Goal: Task Accomplishment & Management: Use online tool/utility

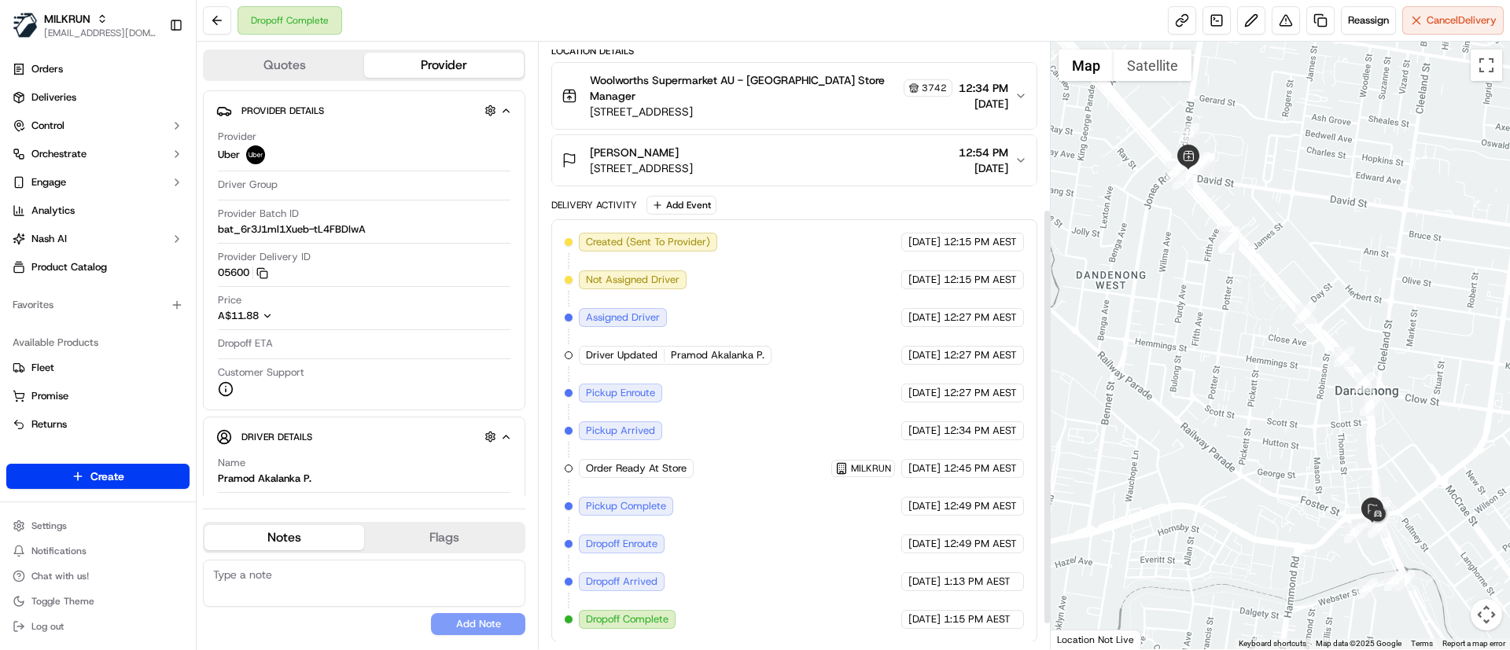
scroll to position [279, 0]
drag, startPoint x: 671, startPoint y: 355, endPoint x: 796, endPoint y: 351, distance: 125.9
click at [796, 351] on div "Created (Sent To Provider) Uber 20/09/2025 12:15 PM AEST Not Assigned Driver Ub…" at bounding box center [794, 430] width 458 height 396
copy span "Pramod Akalanka P."
click at [85, 100] on link "Deliveries" at bounding box center [97, 97] width 183 height 25
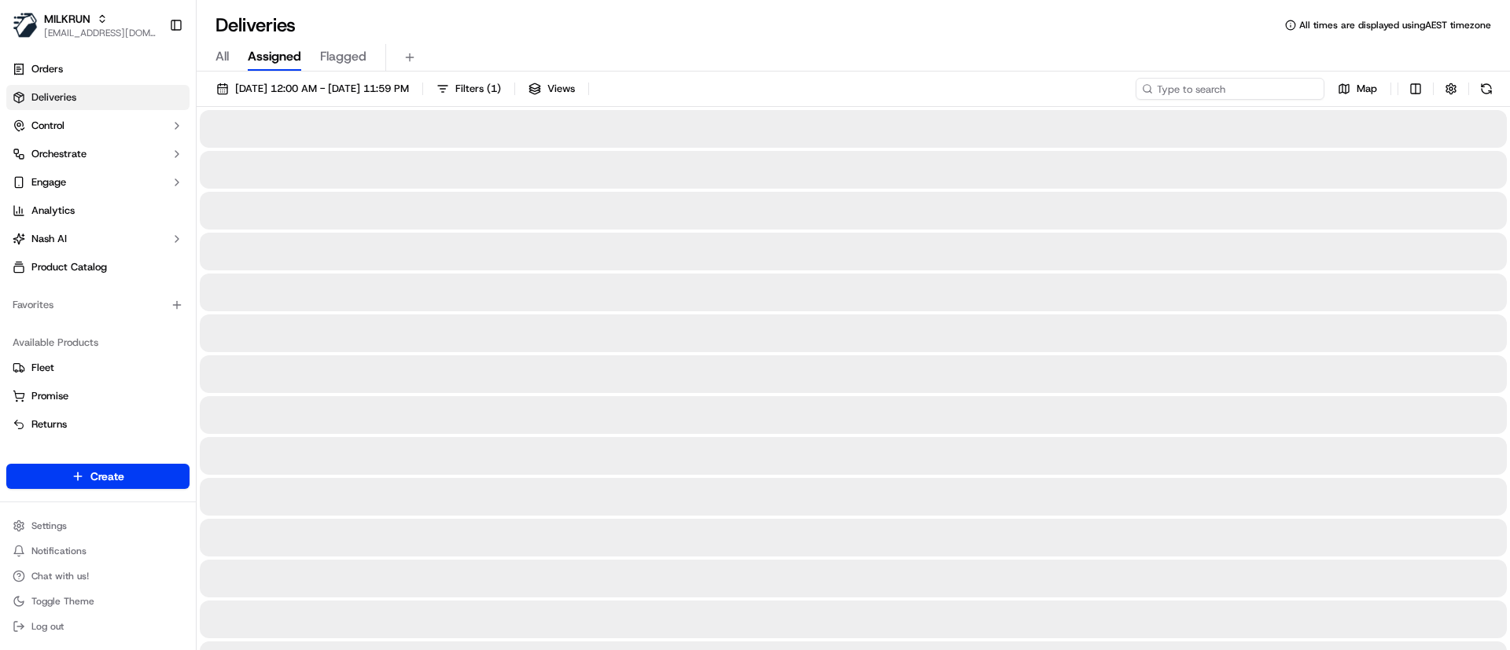
click at [1253, 92] on input at bounding box center [1229, 89] width 189 height 22
paste input "Pramod Akalanka P."
type input "Pramod Akalanka P."
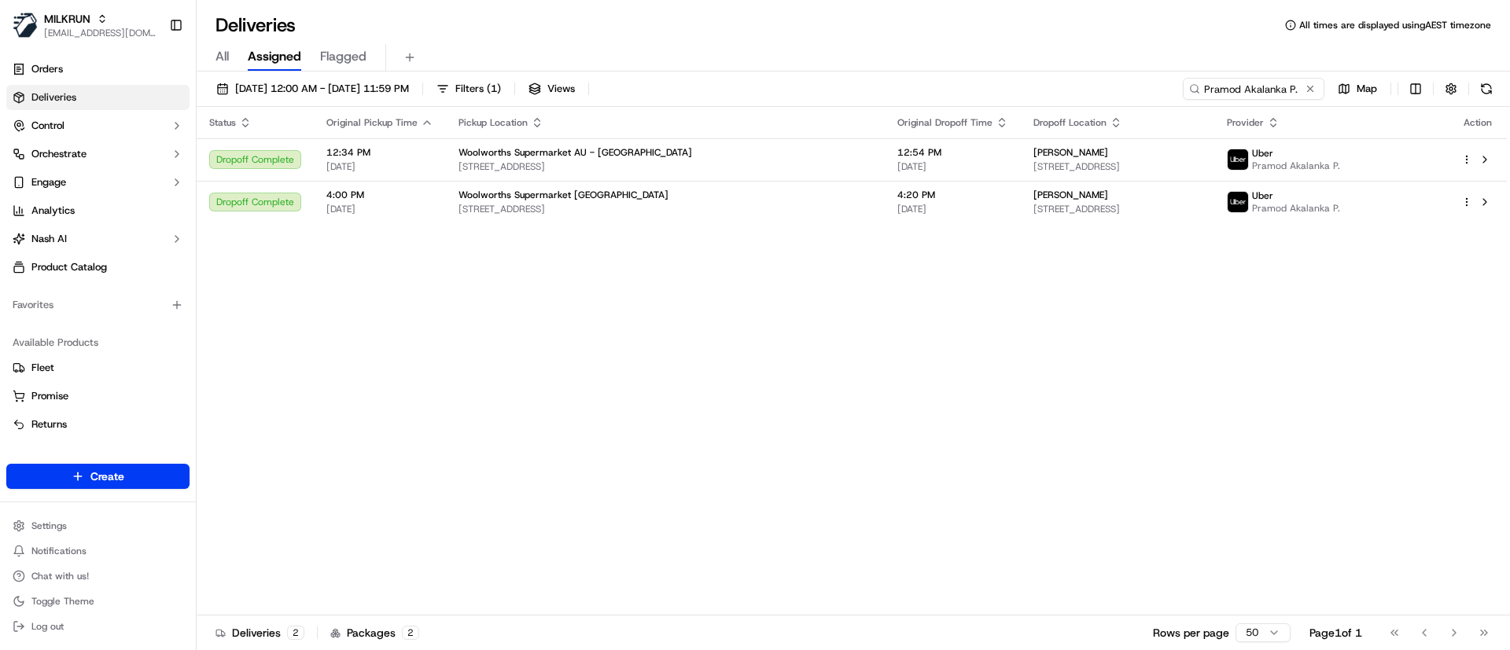
click at [1216, 349] on div "Status Original Pickup Time Pickup Location Original Dropoff Time Dropoff Locat…" at bounding box center [852, 361] width 1310 height 509
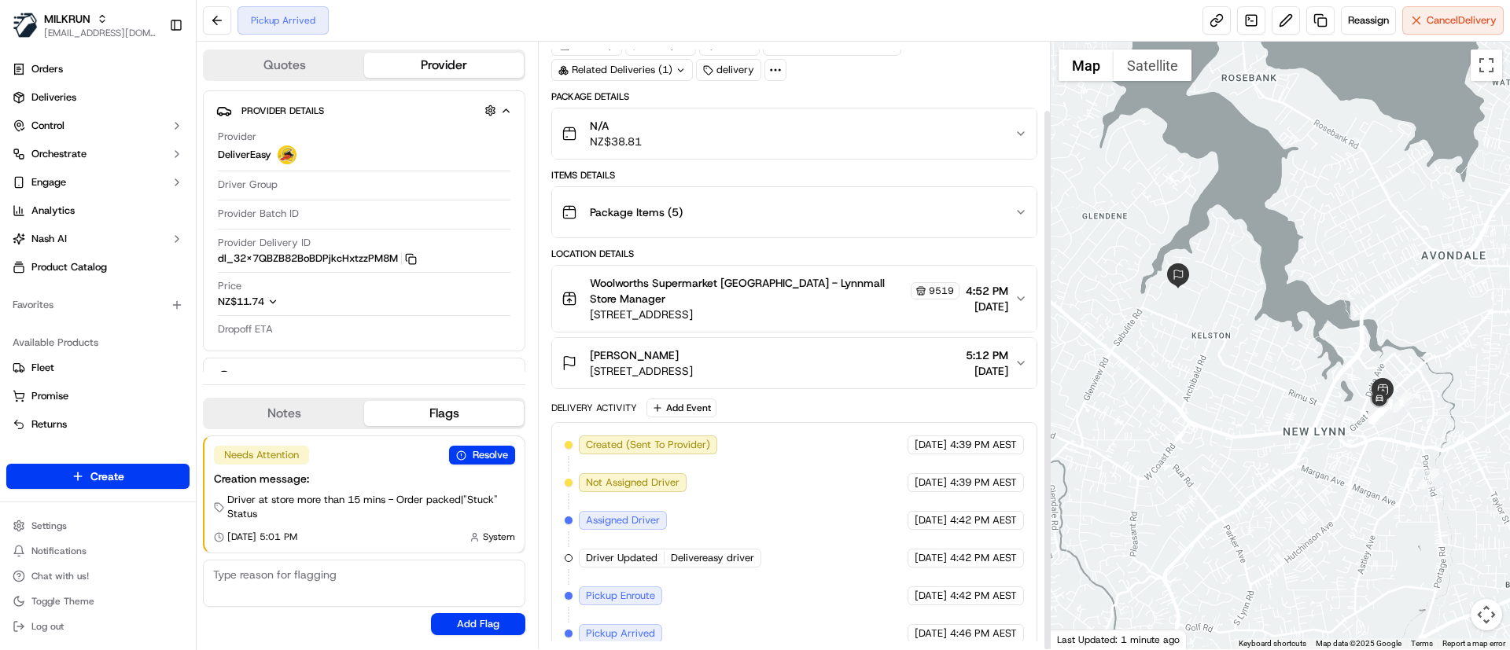
scroll to position [76, 0]
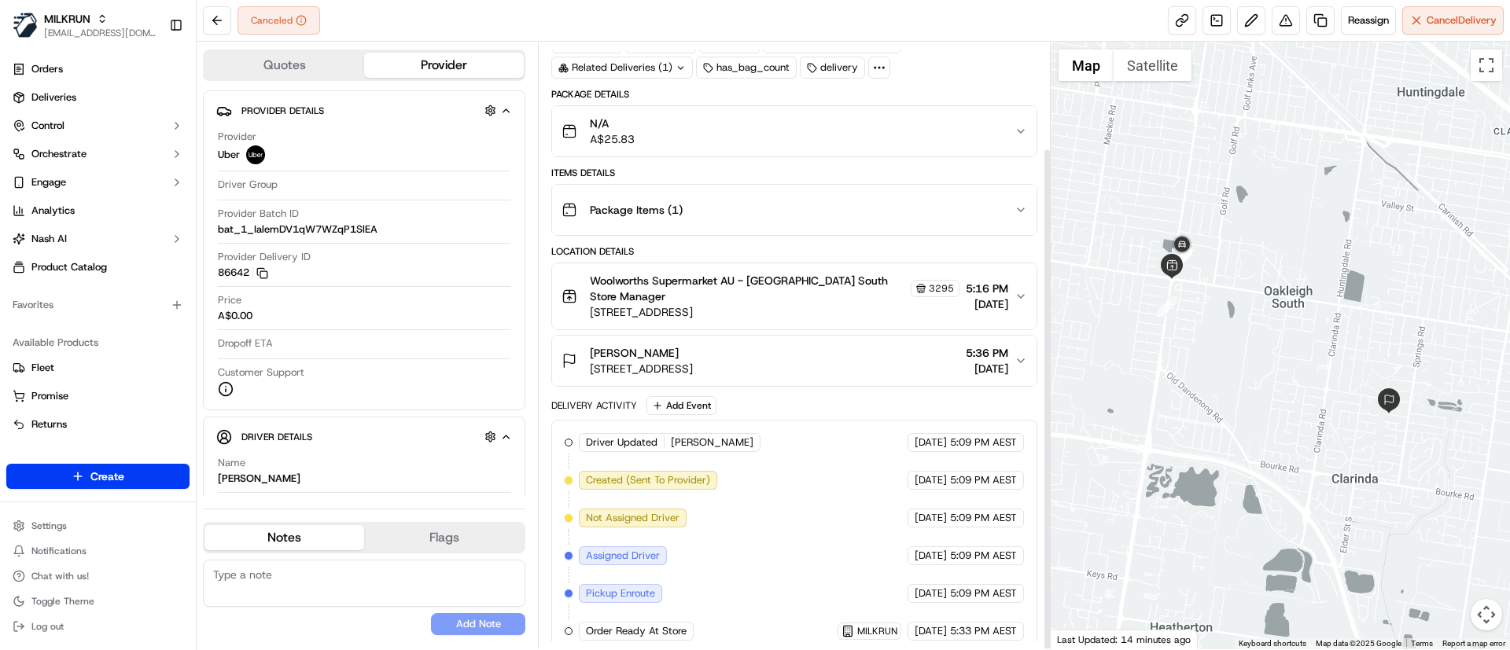
scroll to position [128, 0]
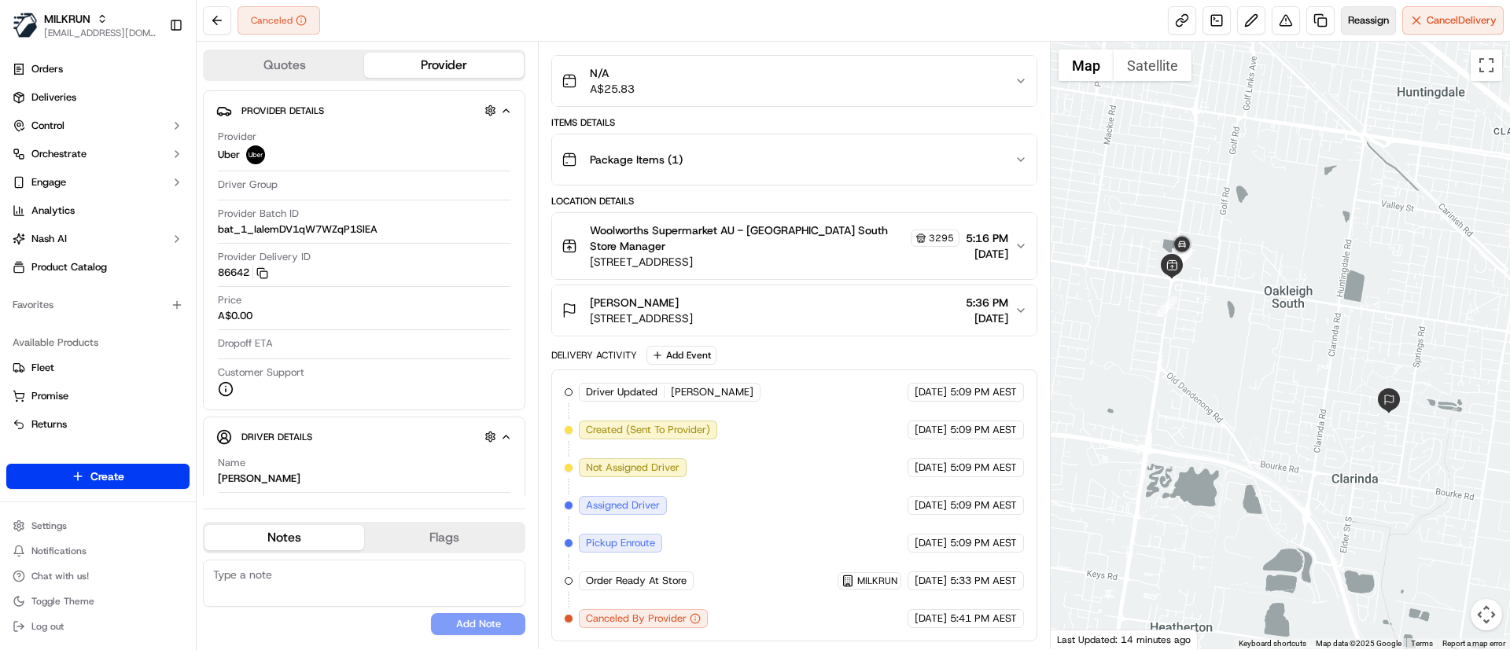
click at [1371, 19] on span "Reassign" at bounding box center [1368, 20] width 41 height 14
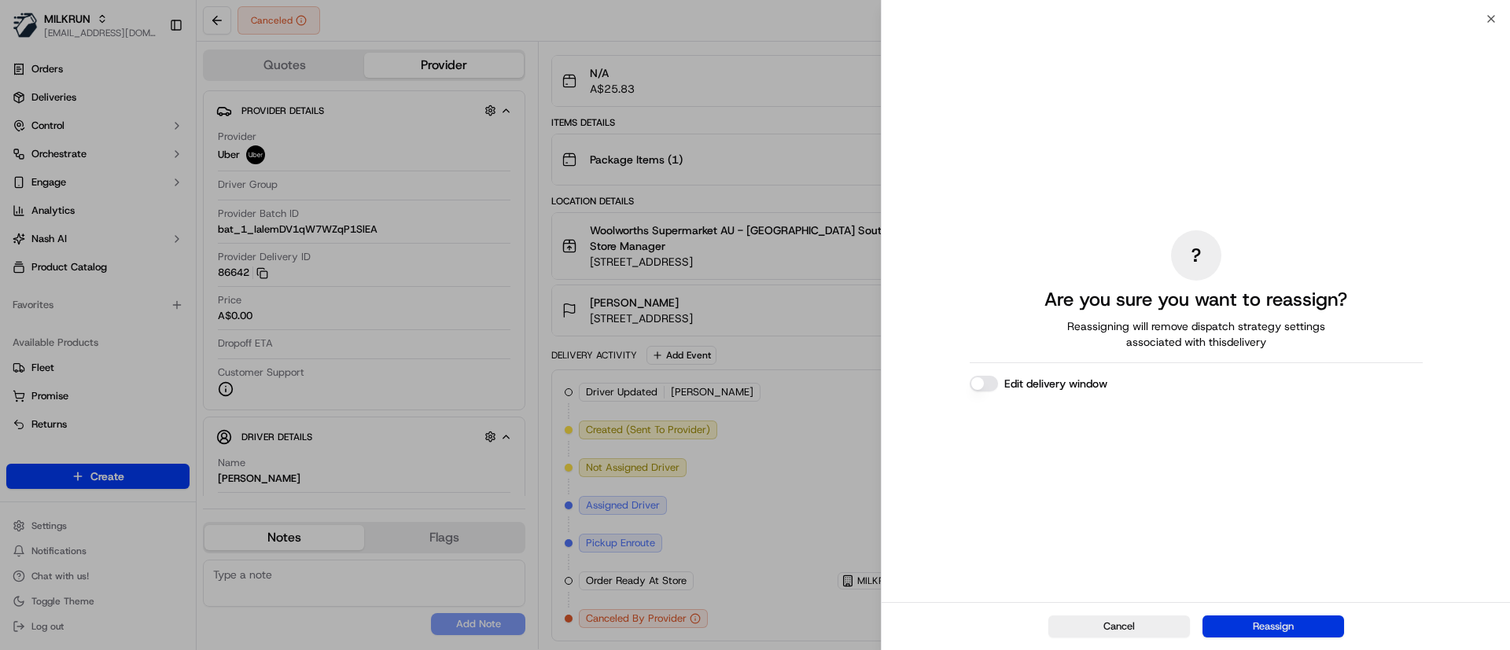
click at [1271, 634] on button "Reassign" at bounding box center [1273, 627] width 142 height 22
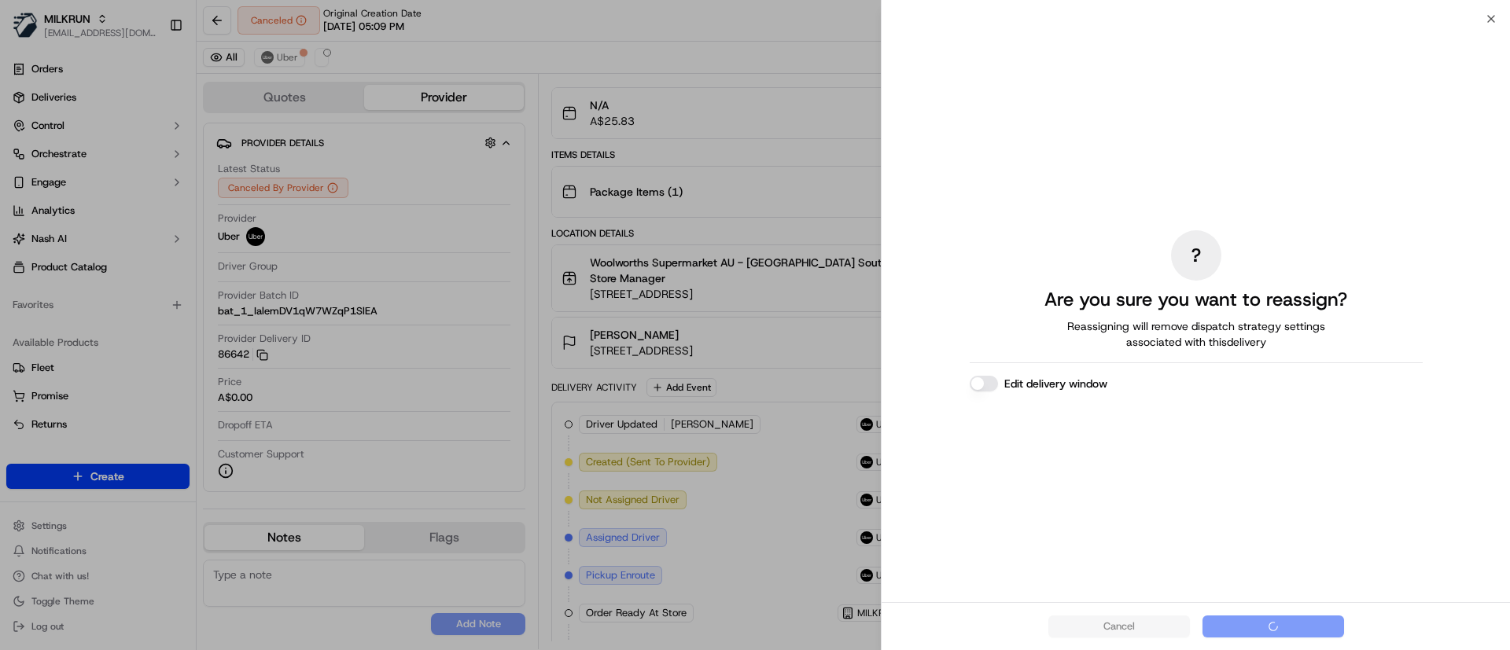
scroll to position [0, 0]
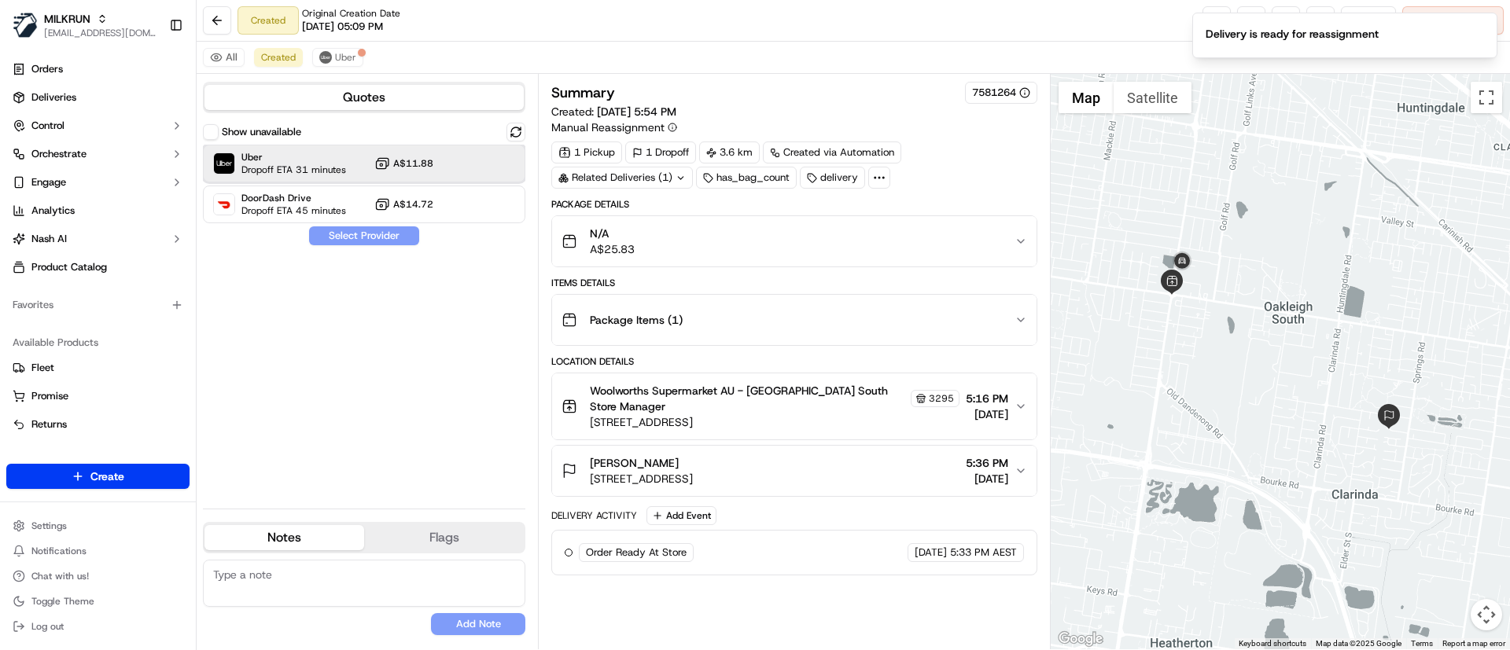
click at [244, 168] on span "Dropoff ETA 31 minutes" at bounding box center [293, 170] width 105 height 13
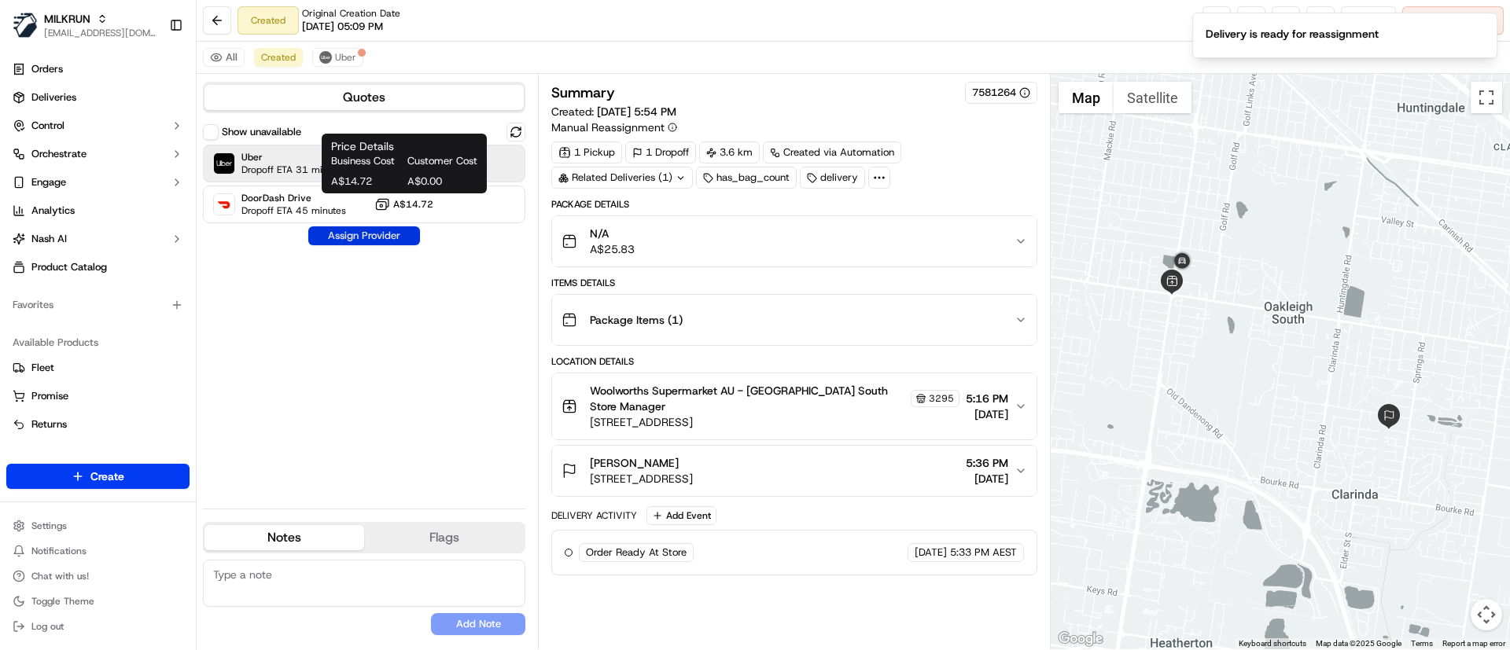
click at [381, 234] on button "Assign Provider" at bounding box center [364, 235] width 112 height 19
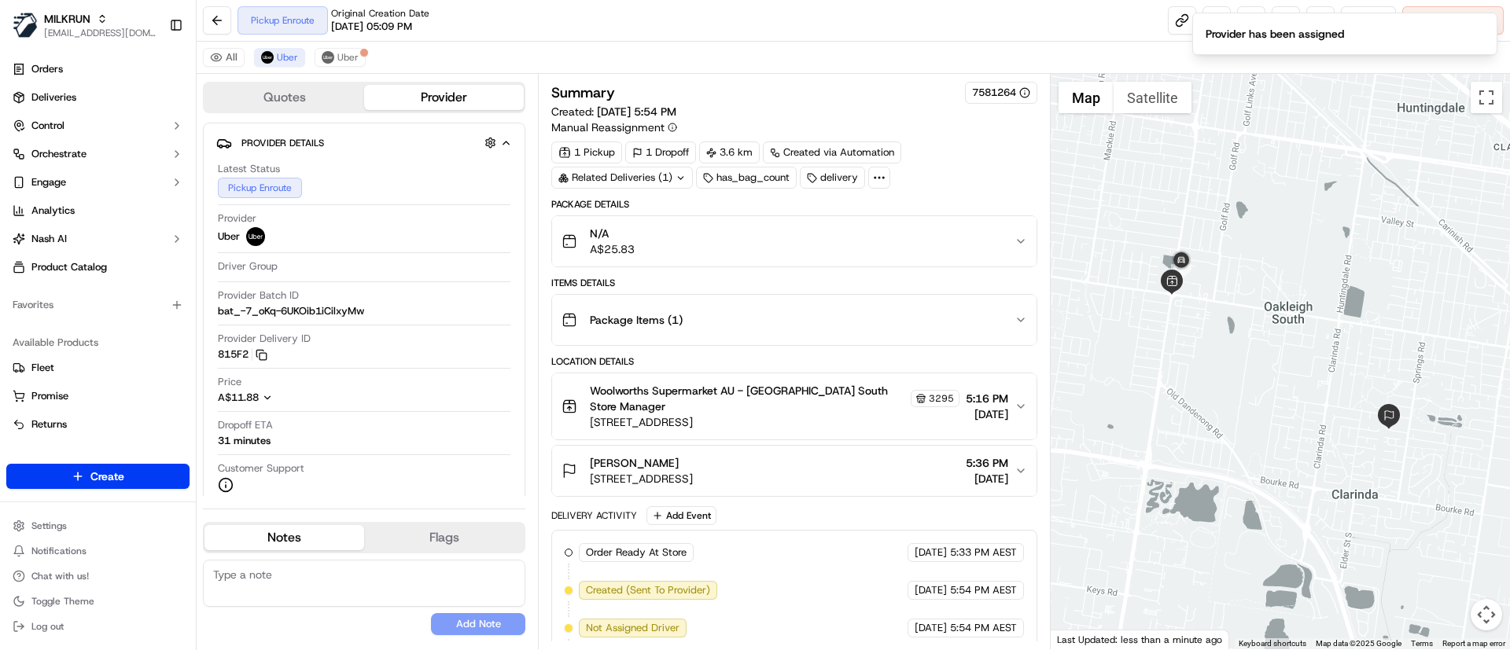
drag, startPoint x: 1365, startPoint y: 153, endPoint x: 1337, endPoint y: 57, distance: 99.8
click at [1365, 153] on div at bounding box center [1280, 362] width 460 height 576
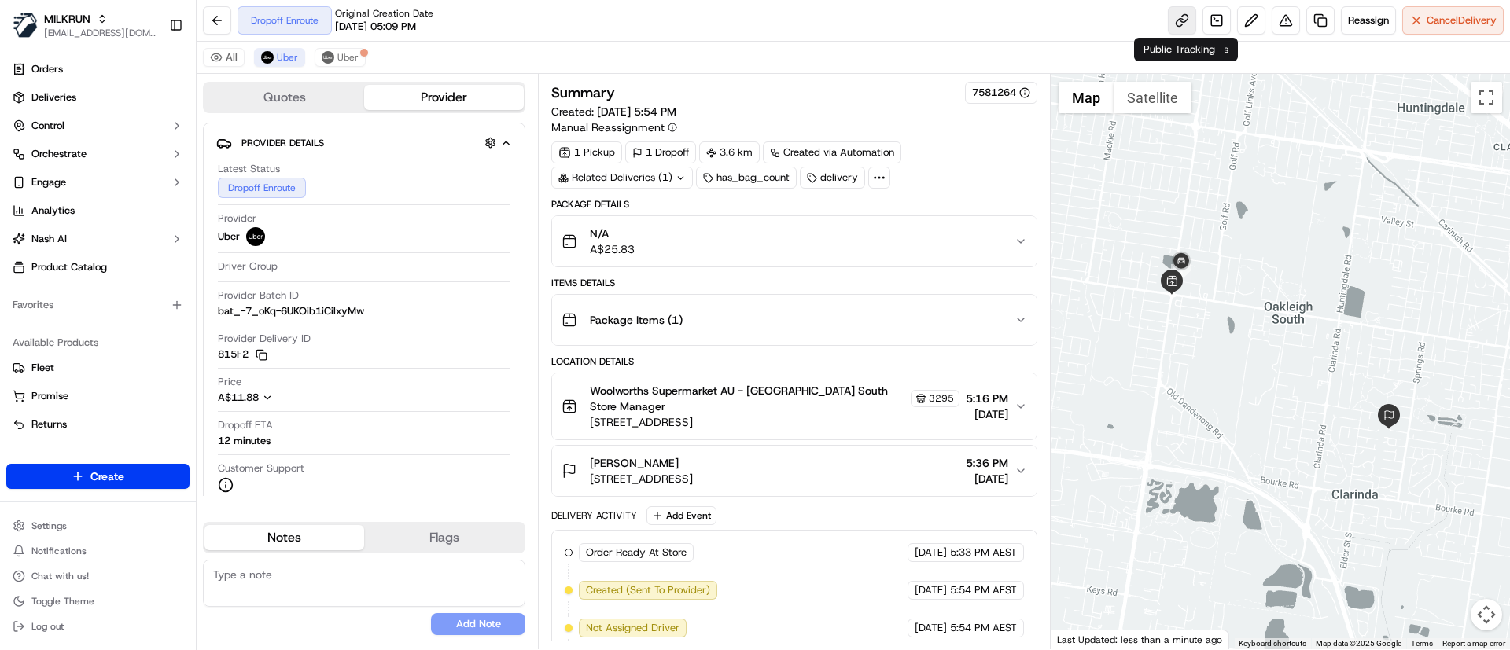
click at [1174, 20] on link at bounding box center [1182, 20] width 28 height 28
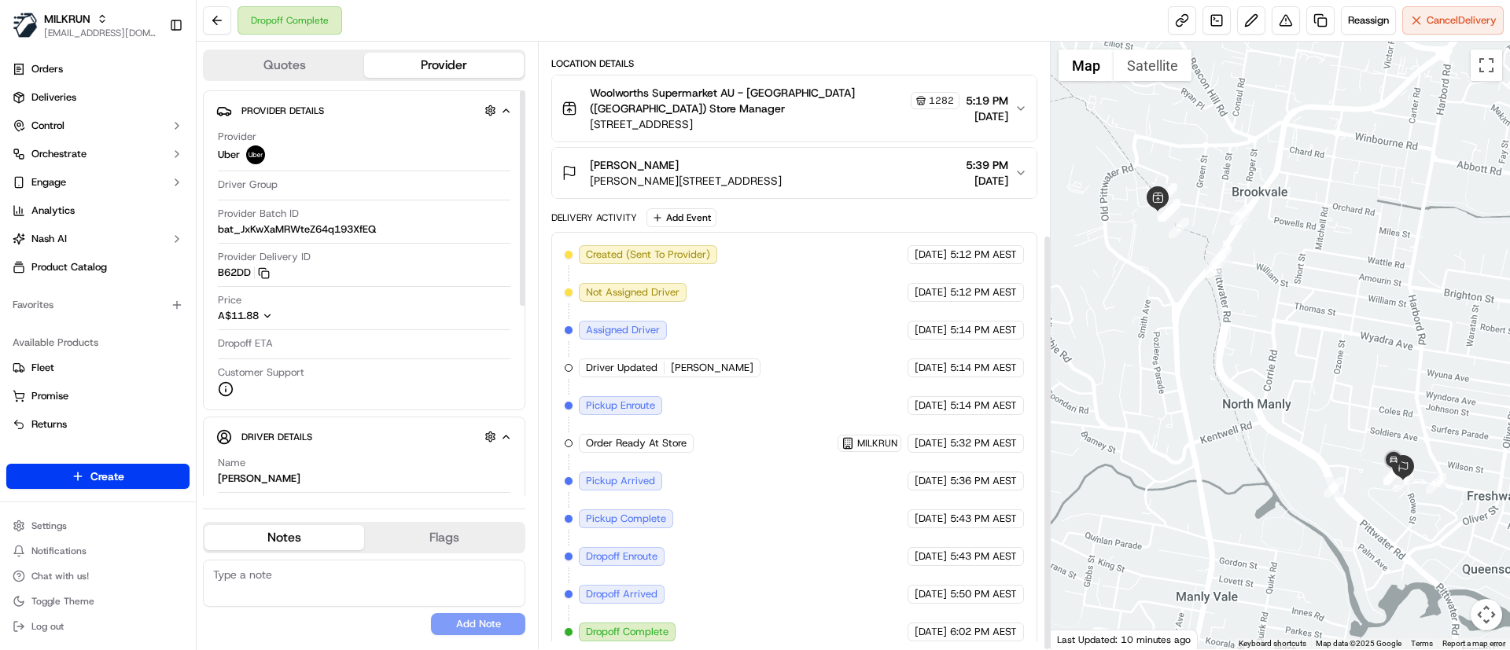
scroll to position [279, 0]
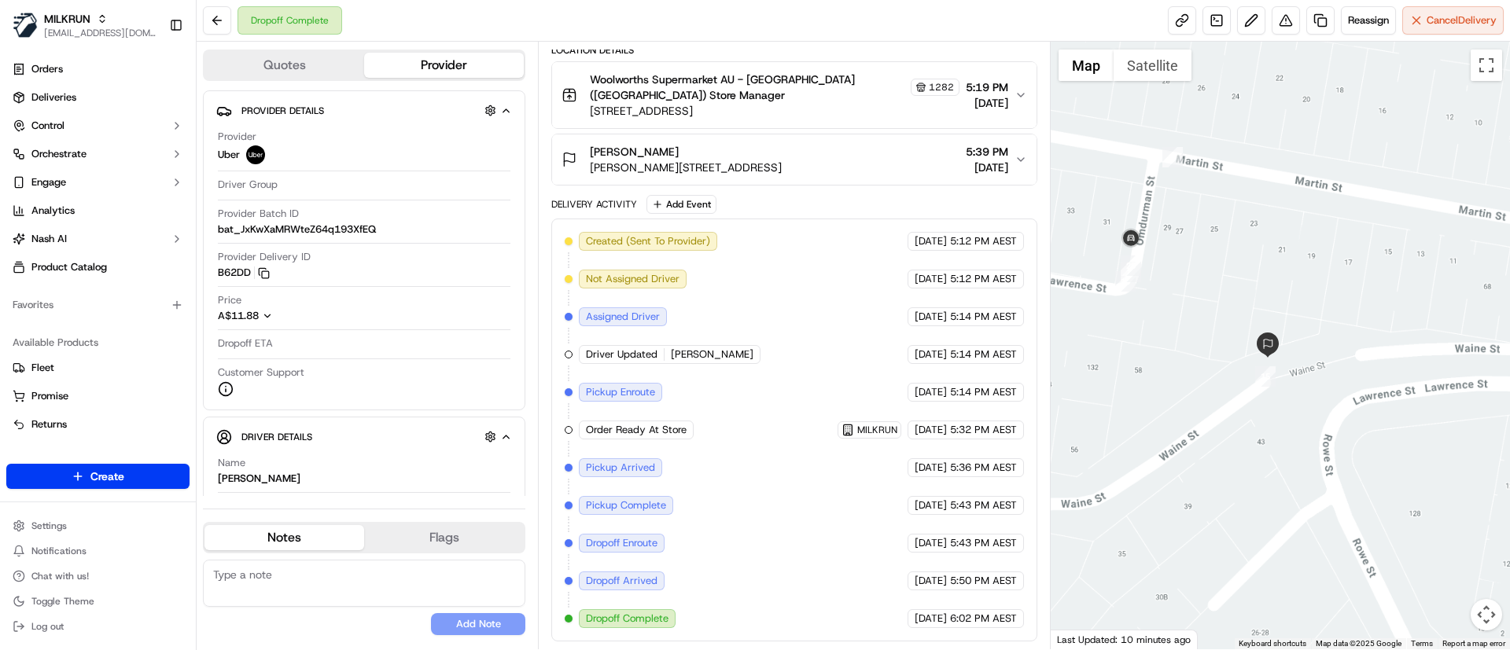
drag, startPoint x: 1315, startPoint y: 440, endPoint x: 1393, endPoint y: 300, distance: 161.2
click at [1392, 301] on div at bounding box center [1280, 346] width 460 height 608
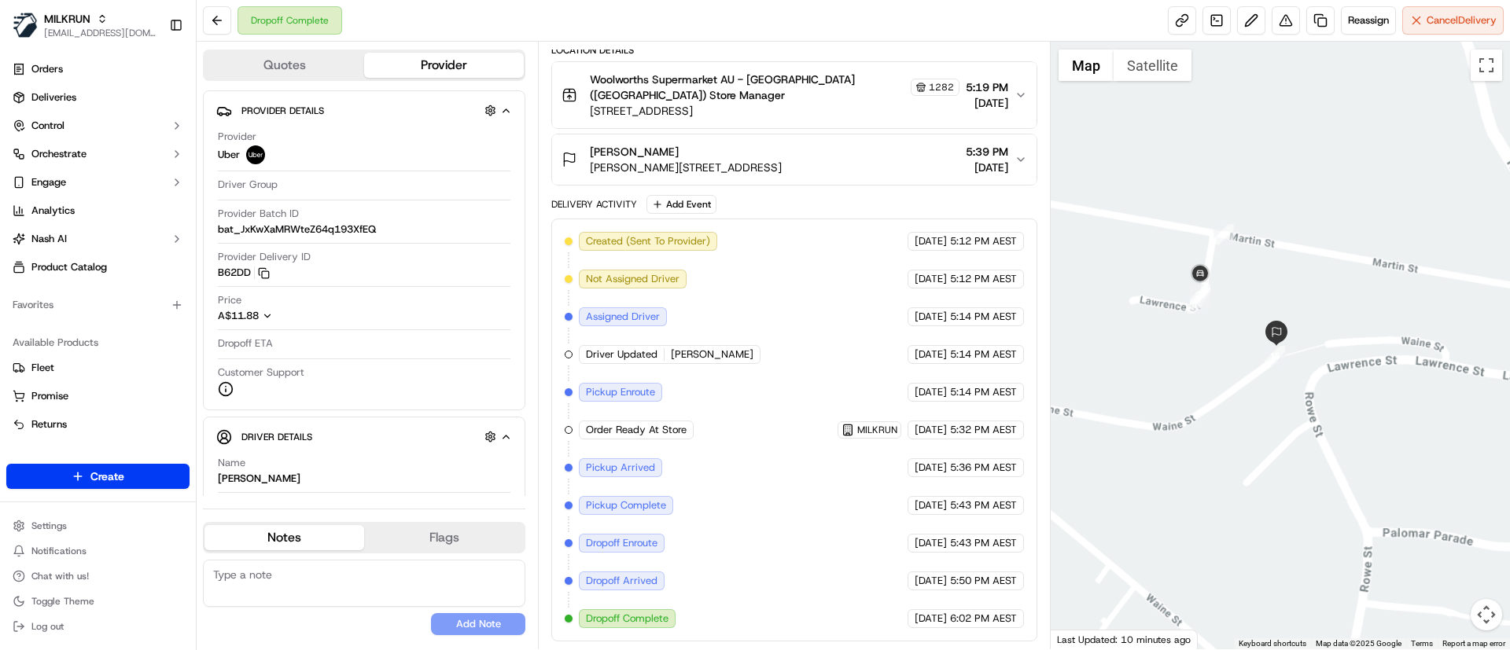
drag, startPoint x: 1215, startPoint y: 355, endPoint x: 1239, endPoint y: 404, distance: 55.2
click at [1253, 421] on div at bounding box center [1280, 346] width 460 height 608
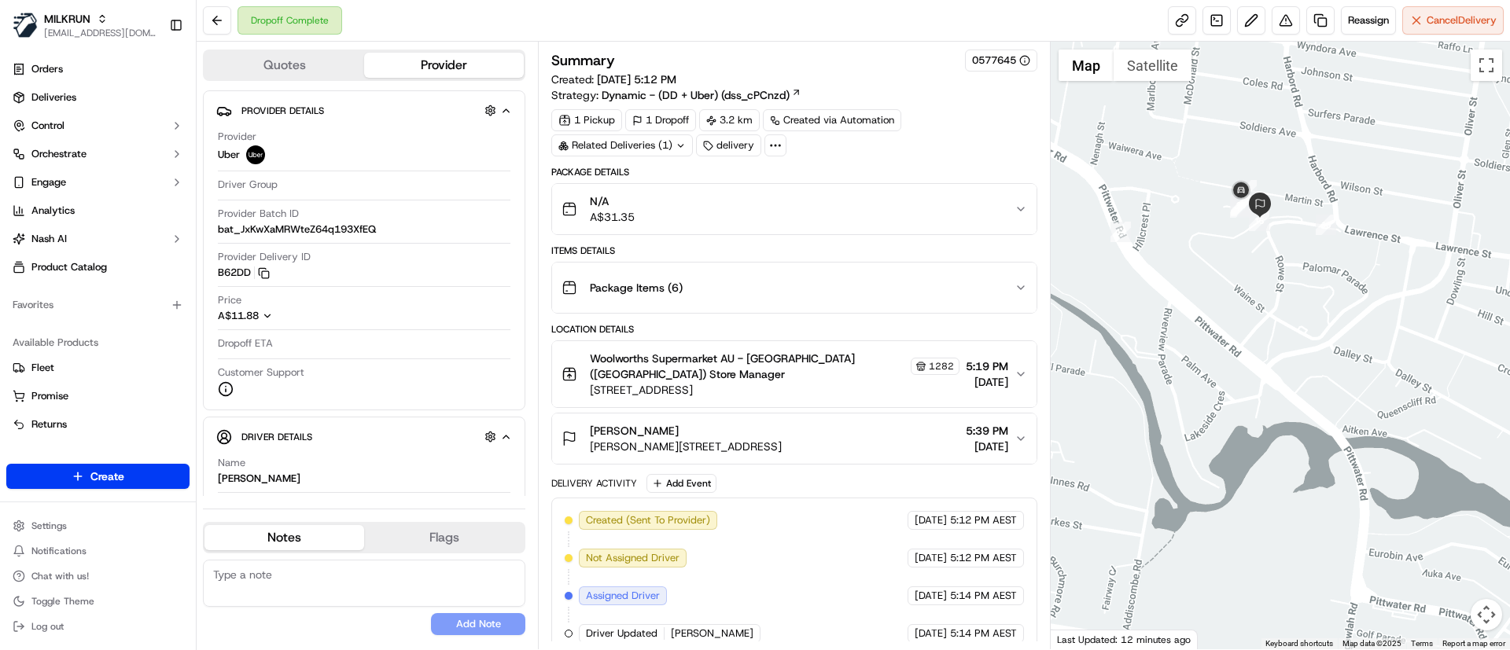
drag, startPoint x: 1413, startPoint y: 500, endPoint x: 1243, endPoint y: 146, distance: 392.4
click at [1224, 98] on div at bounding box center [1280, 346] width 460 height 608
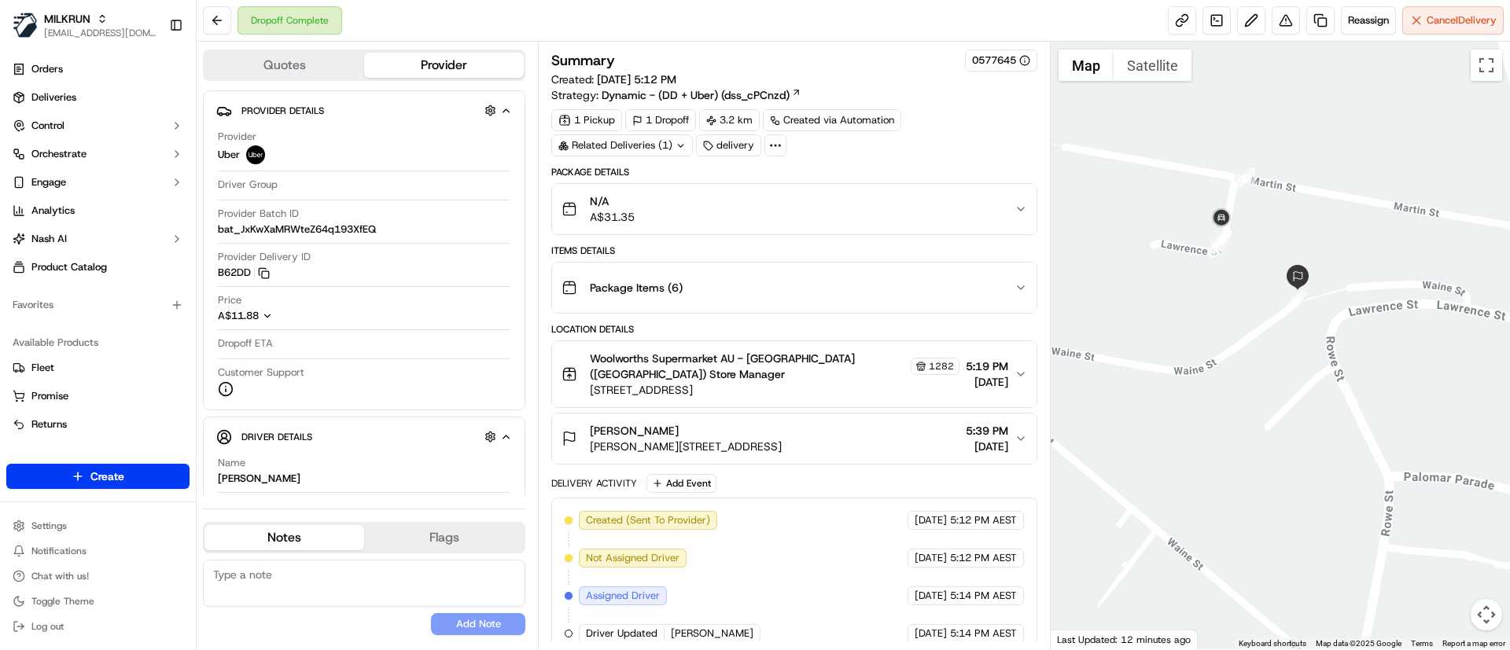
drag, startPoint x: 1142, startPoint y: 266, endPoint x: 1241, endPoint y: 403, distance: 168.4
click at [1241, 403] on div at bounding box center [1280, 346] width 460 height 608
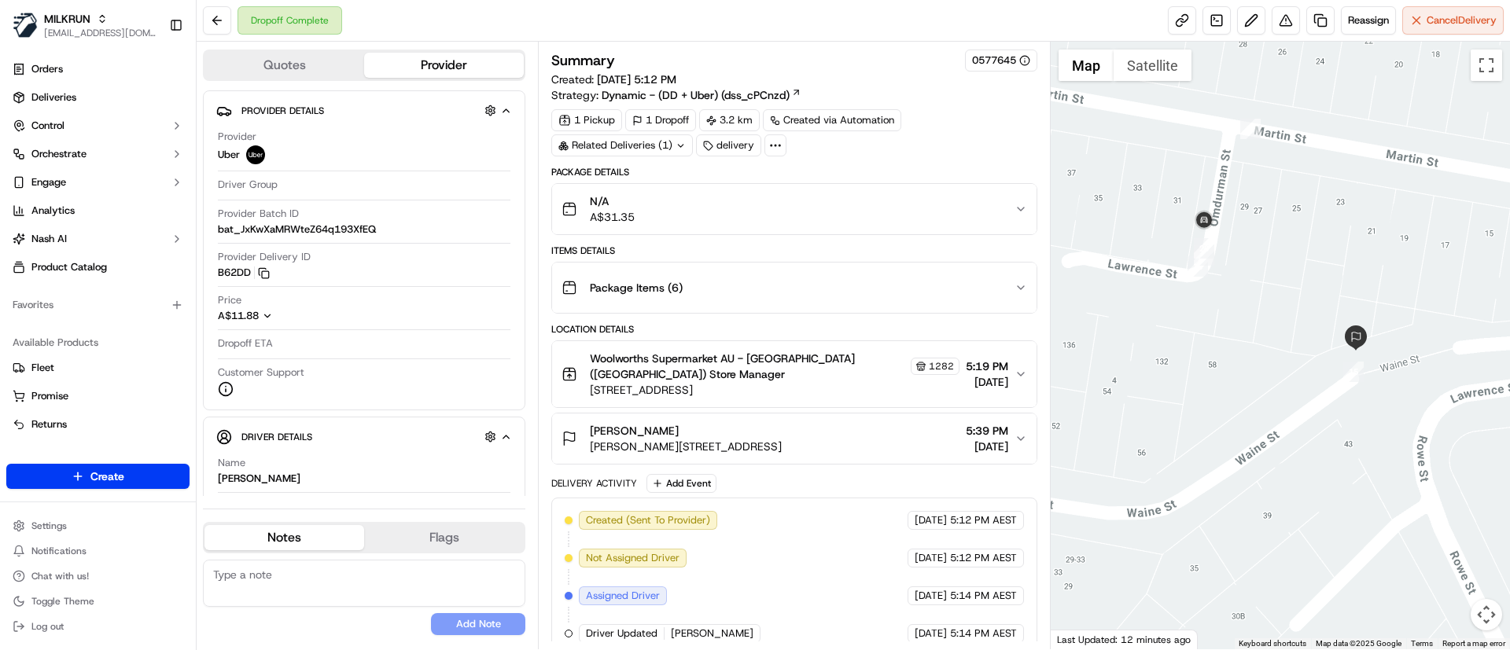
drag, startPoint x: 1386, startPoint y: 318, endPoint x: 1289, endPoint y: 448, distance: 162.4
click at [1289, 448] on div at bounding box center [1280, 346] width 460 height 608
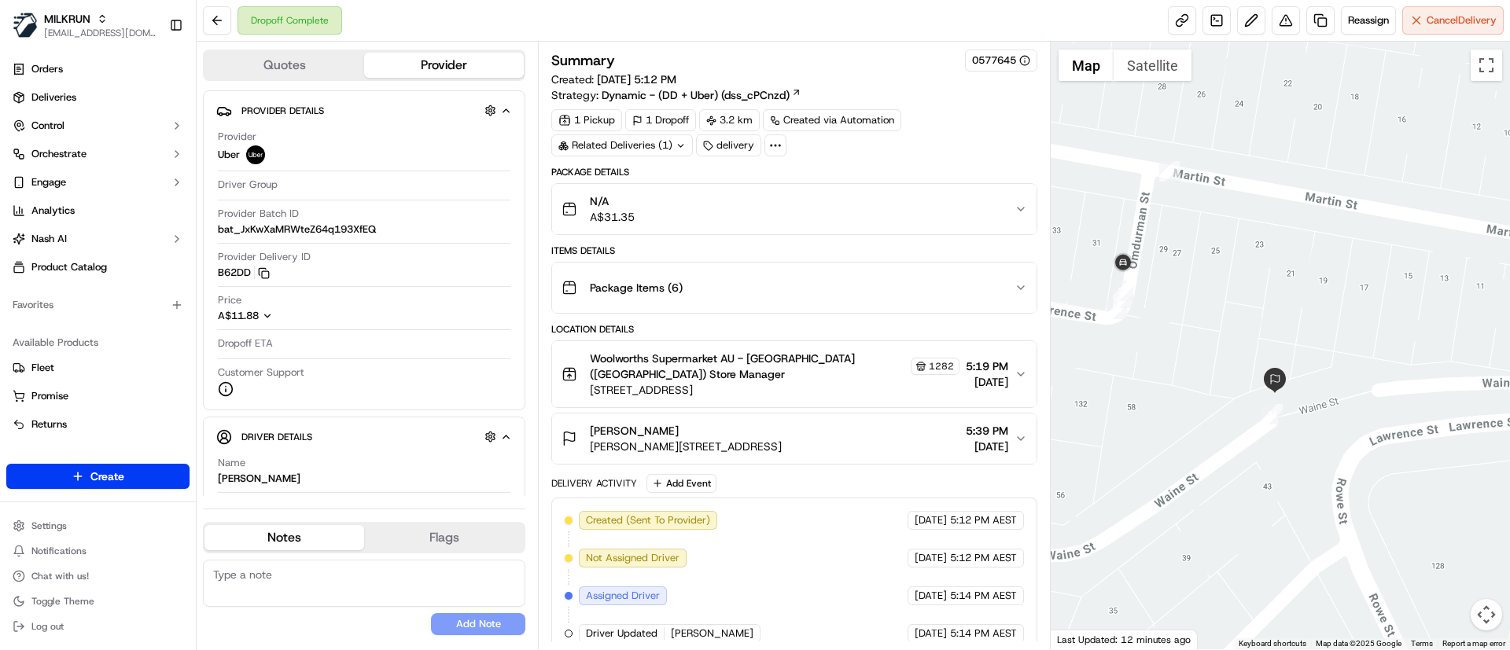
drag, startPoint x: 1274, startPoint y: 329, endPoint x: 1196, endPoint y: 346, distance: 80.5
click at [1196, 346] on div at bounding box center [1280, 346] width 460 height 608
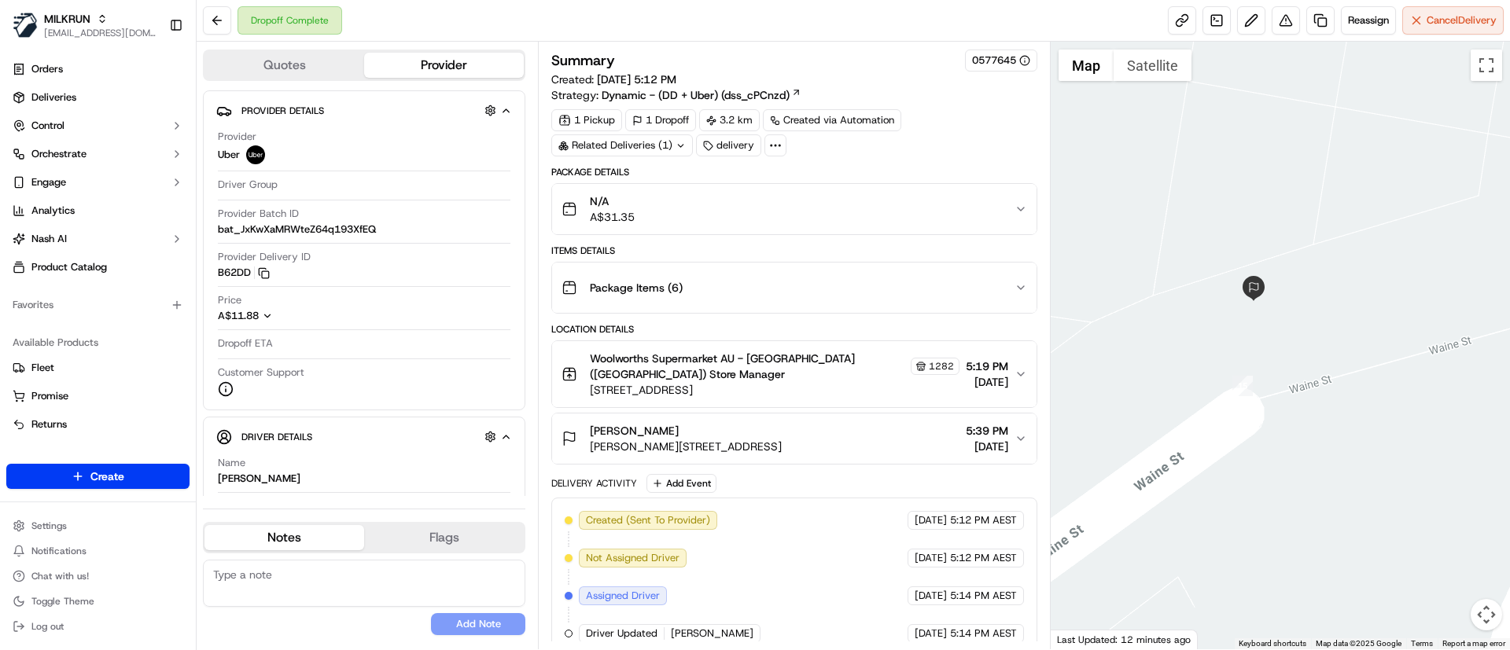
drag, startPoint x: 1218, startPoint y: 380, endPoint x: 1279, endPoint y: 382, distance: 61.4
click at [1279, 382] on div at bounding box center [1280, 346] width 460 height 608
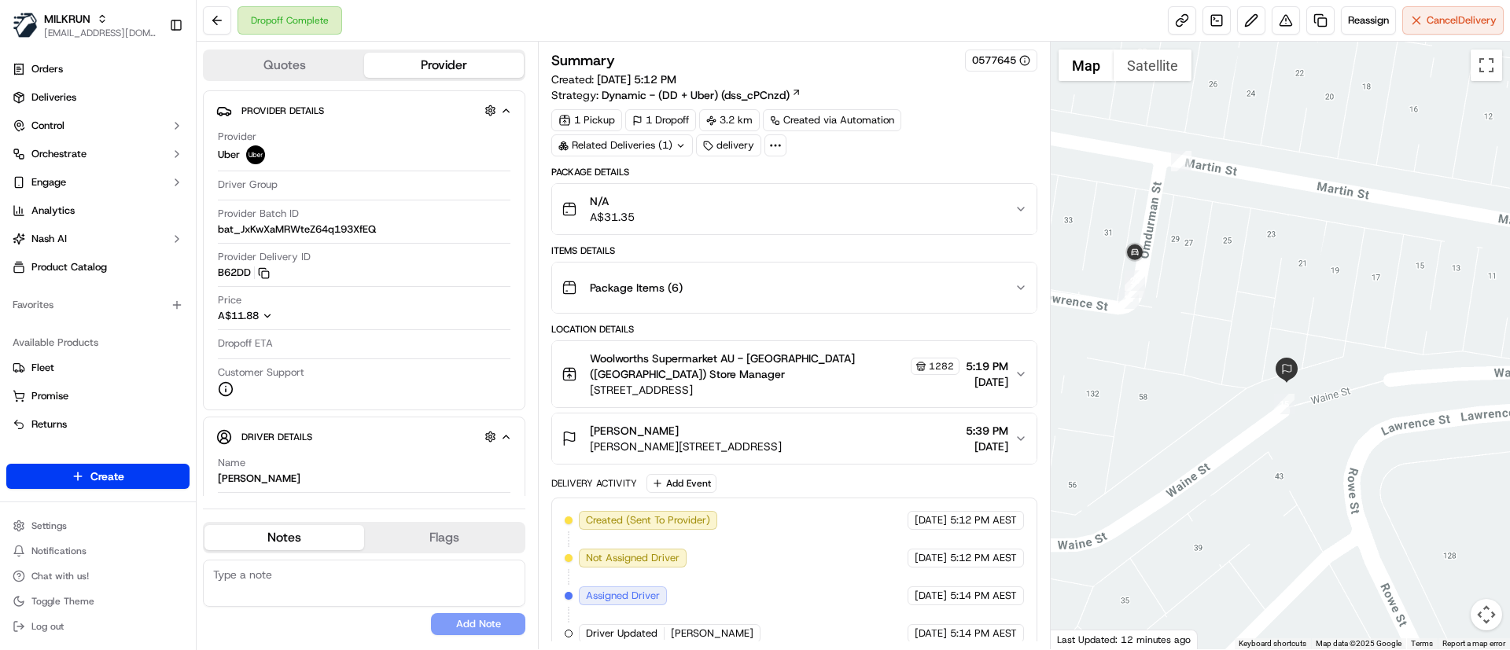
drag, startPoint x: 1306, startPoint y: 441, endPoint x: 1314, endPoint y: 448, distance: 10.6
click at [1314, 448] on div at bounding box center [1280, 346] width 460 height 608
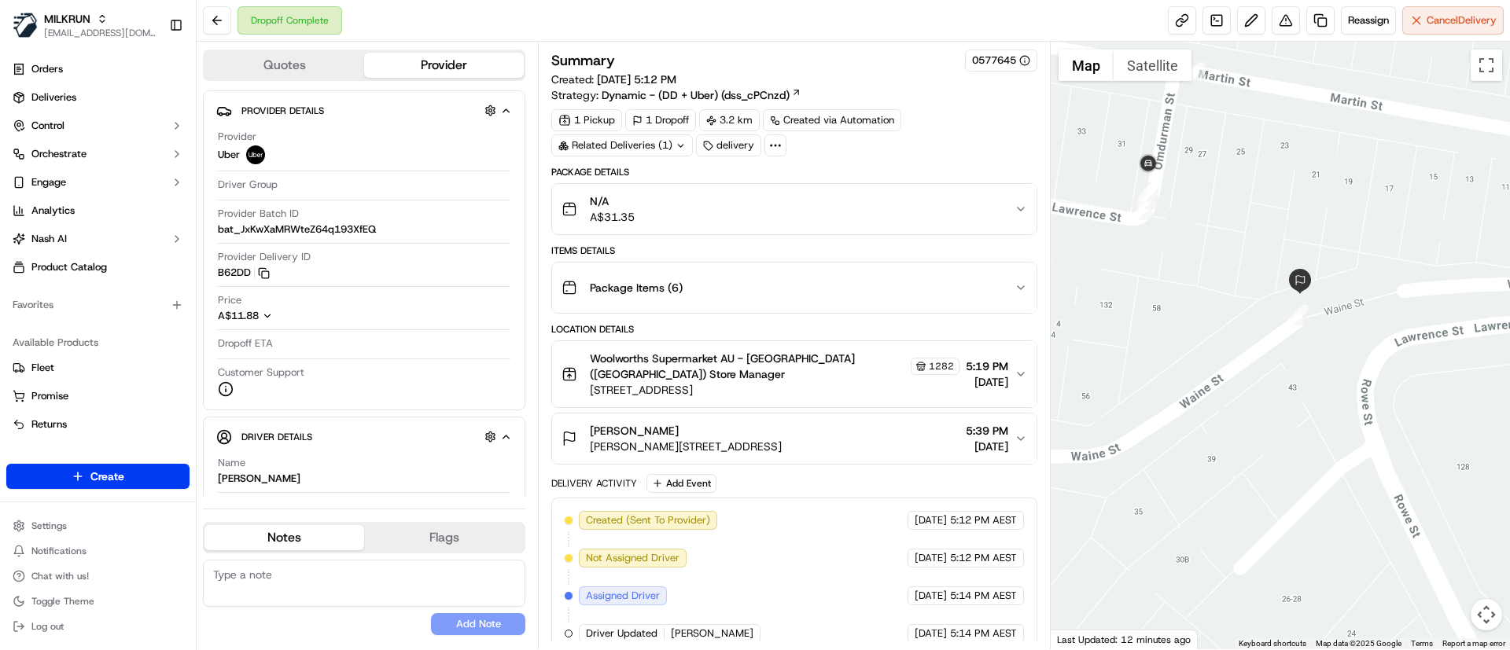
drag, startPoint x: 1271, startPoint y: 498, endPoint x: 1285, endPoint y: 407, distance: 91.4
click at [1285, 407] on div at bounding box center [1280, 346] width 460 height 608
click at [1356, 410] on div at bounding box center [1280, 346] width 460 height 608
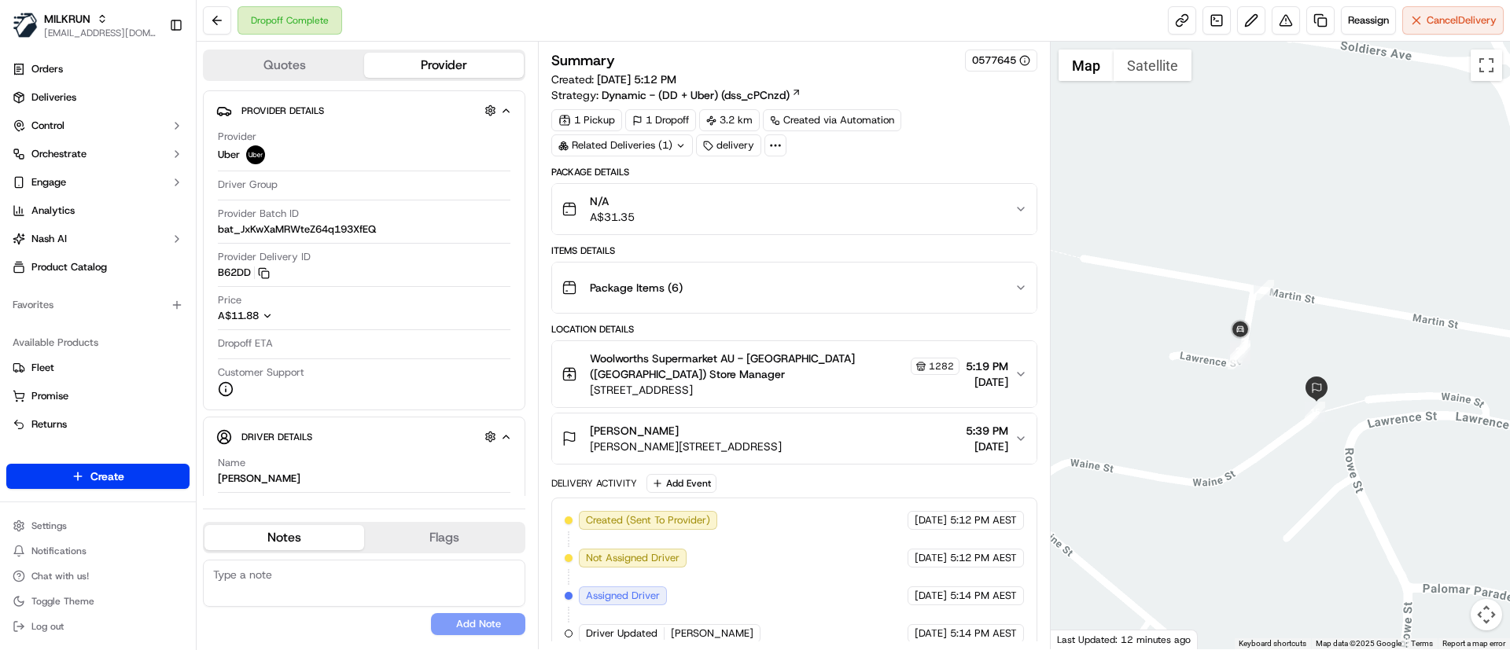
drag, startPoint x: 1320, startPoint y: 475, endPoint x: 1315, endPoint y: 486, distance: 12.3
click at [1315, 486] on div at bounding box center [1280, 346] width 460 height 608
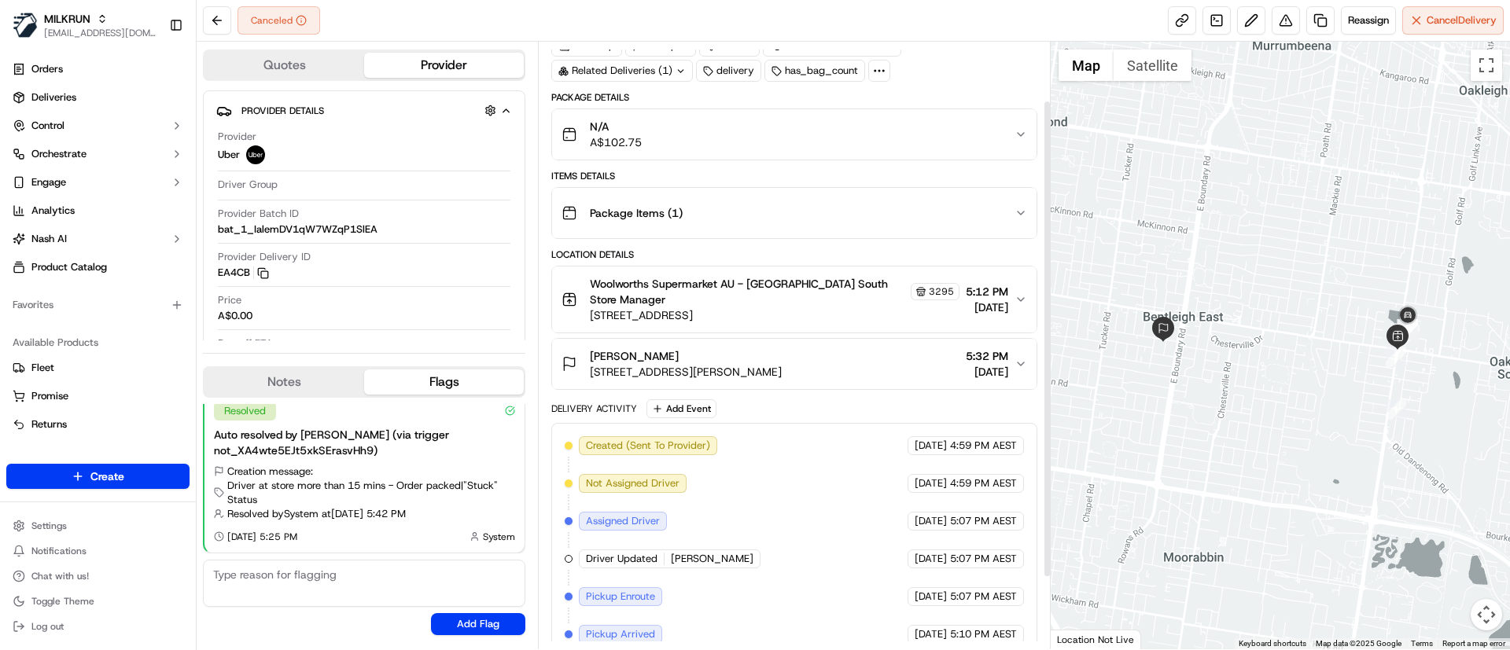
scroll to position [166, 0]
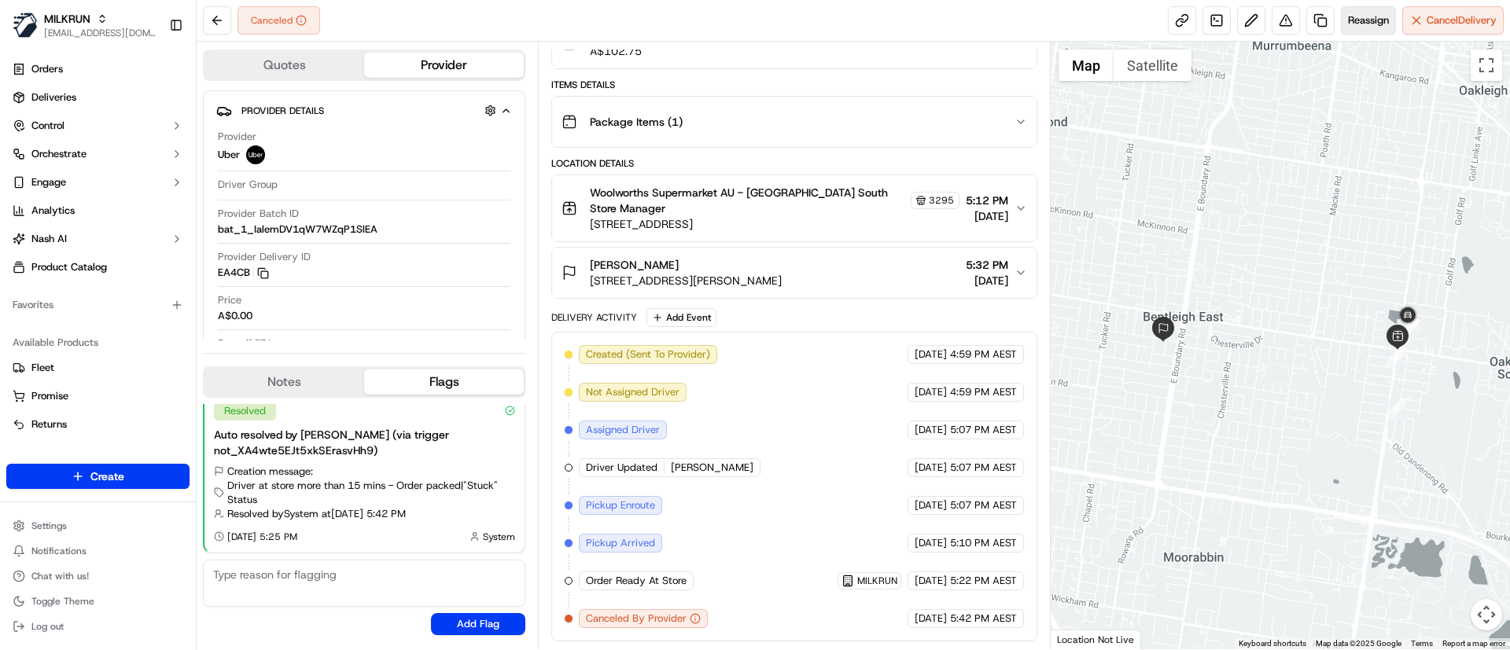
click at [1358, 30] on button "Reassign" at bounding box center [1368, 20] width 55 height 28
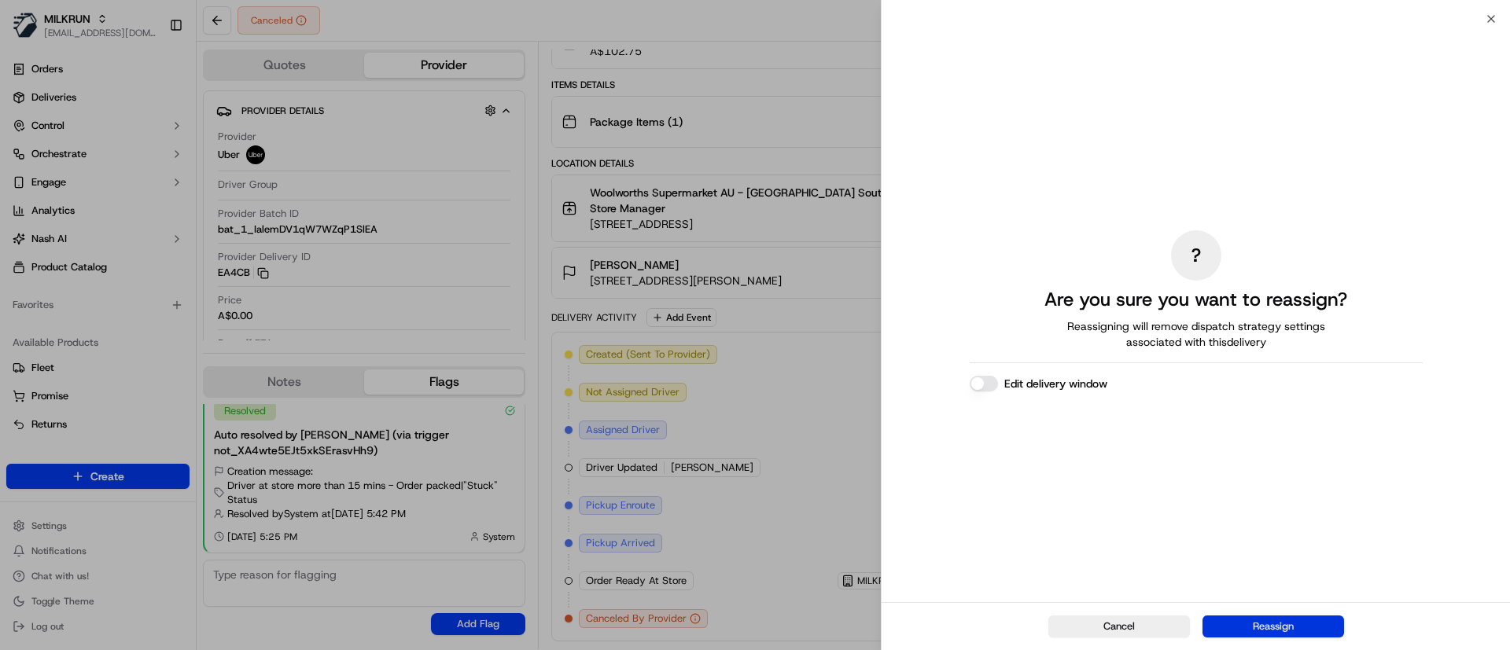
click at [1289, 635] on button "Reassign" at bounding box center [1273, 627] width 142 height 22
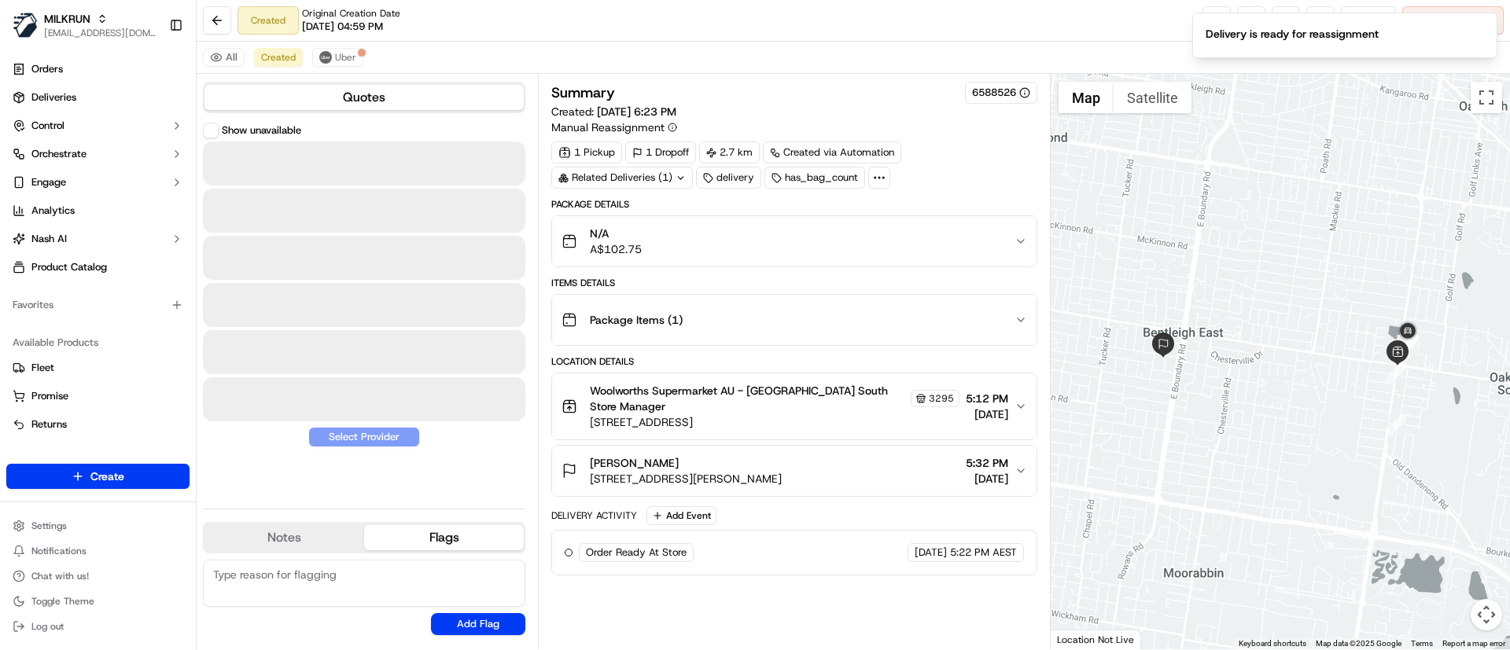
scroll to position [0, 0]
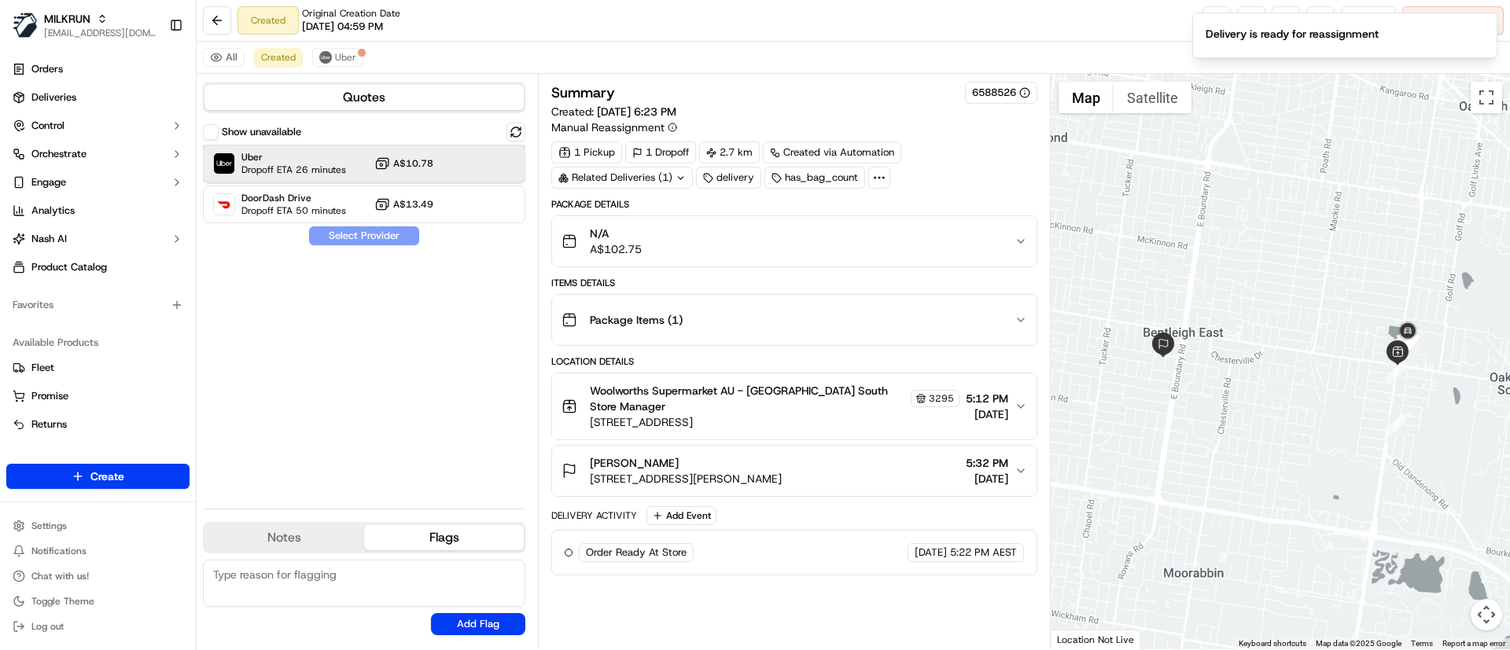
click at [357, 169] on div "Uber Dropoff ETA 26 minutes A$10.78" at bounding box center [364, 164] width 322 height 38
click at [368, 241] on button "Assign Provider" at bounding box center [364, 235] width 112 height 19
